Goal: Find specific page/section: Find specific page/section

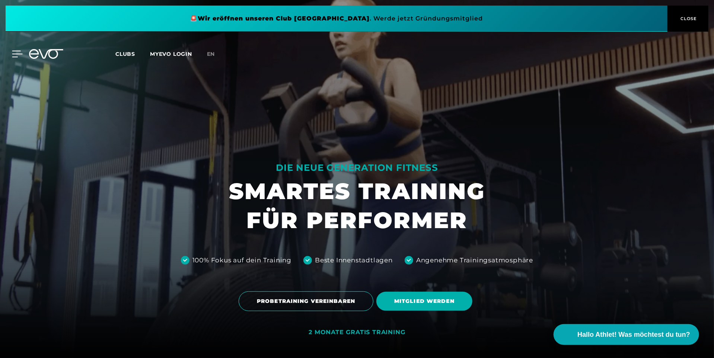
click at [17, 56] on icon at bounding box center [17, 54] width 11 height 7
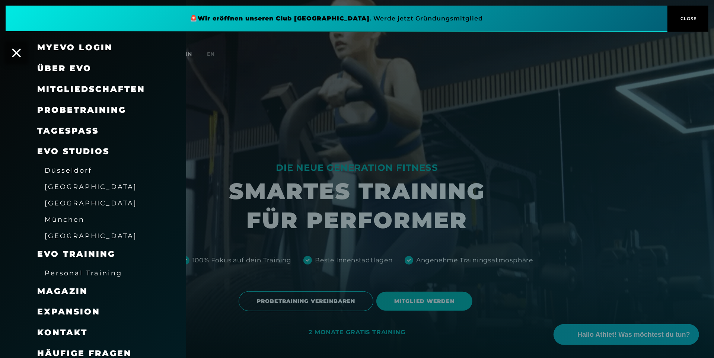
click at [66, 206] on span "[GEOGRAPHIC_DATA]" at bounding box center [91, 203] width 92 height 8
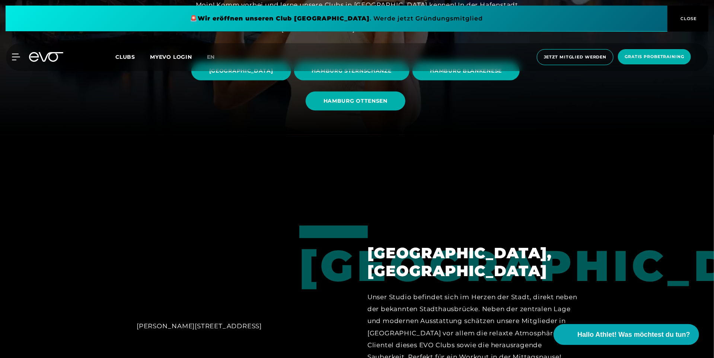
scroll to position [447, 0]
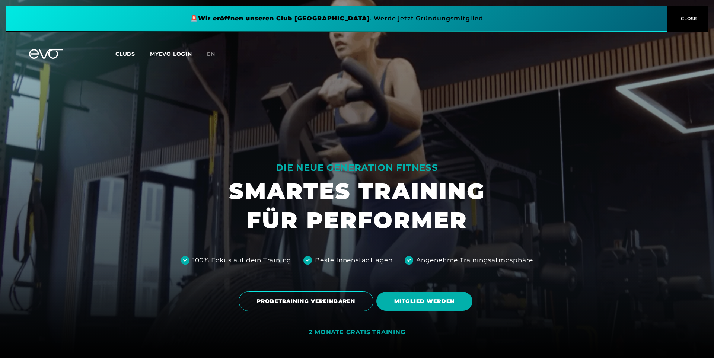
click at [15, 53] on icon at bounding box center [17, 54] width 11 height 7
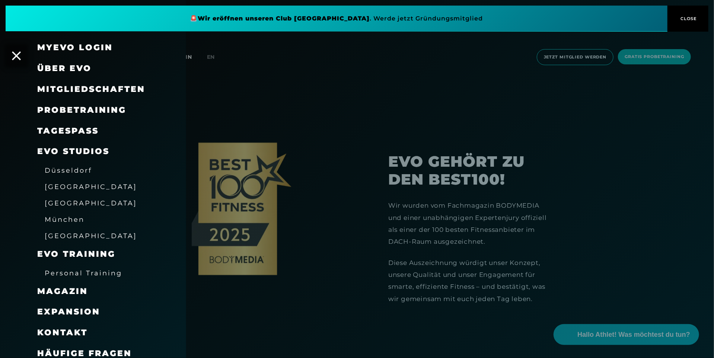
scroll to position [1601, 0]
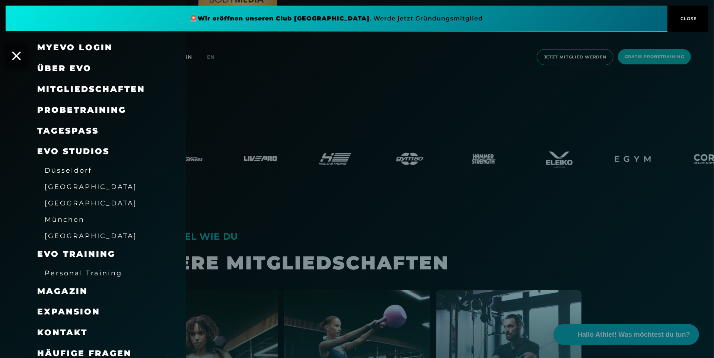
click at [373, 191] on div at bounding box center [357, 179] width 714 height 358
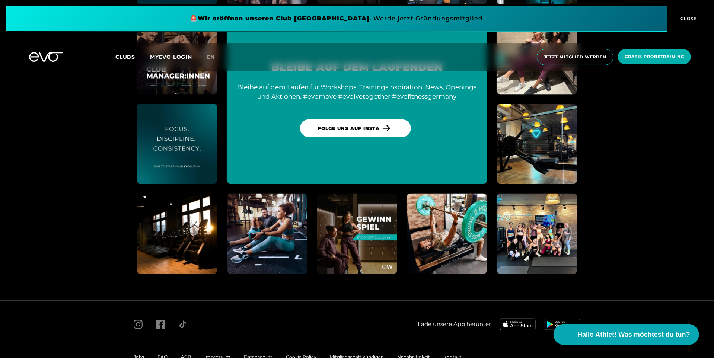
scroll to position [4256, 0]
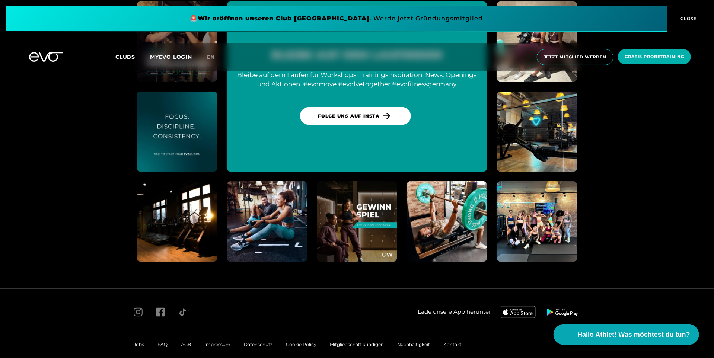
click at [137, 342] on span "Jobs" at bounding box center [139, 345] width 10 height 6
